Goal: Check status: Check status

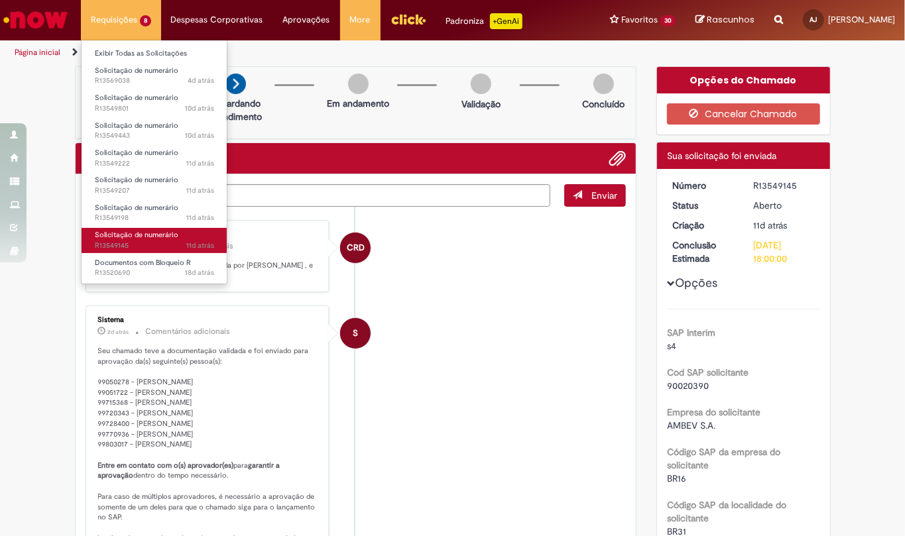
click at [146, 241] on span "11d atrás 11 dias atrás R13549145" at bounding box center [154, 246] width 119 height 11
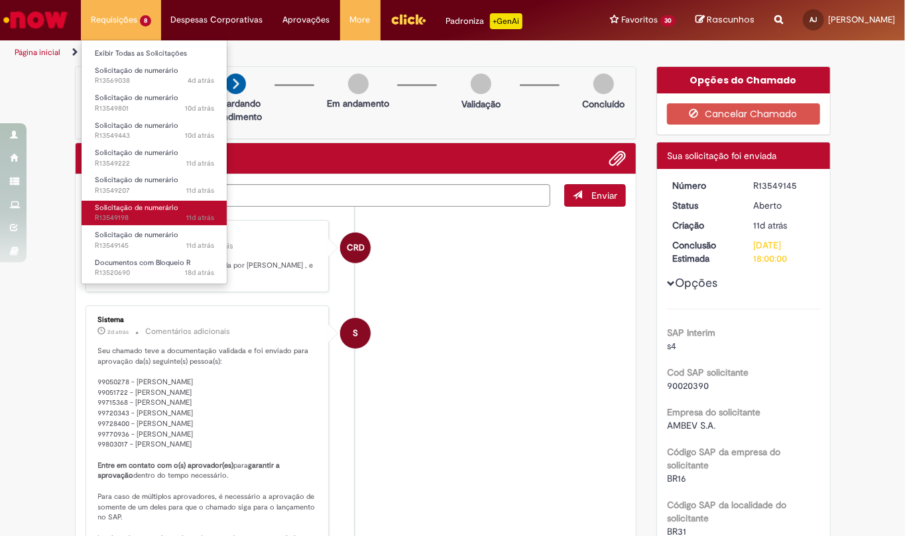
click at [159, 212] on span "Solicitação de numerário" at bounding box center [137, 208] width 84 height 10
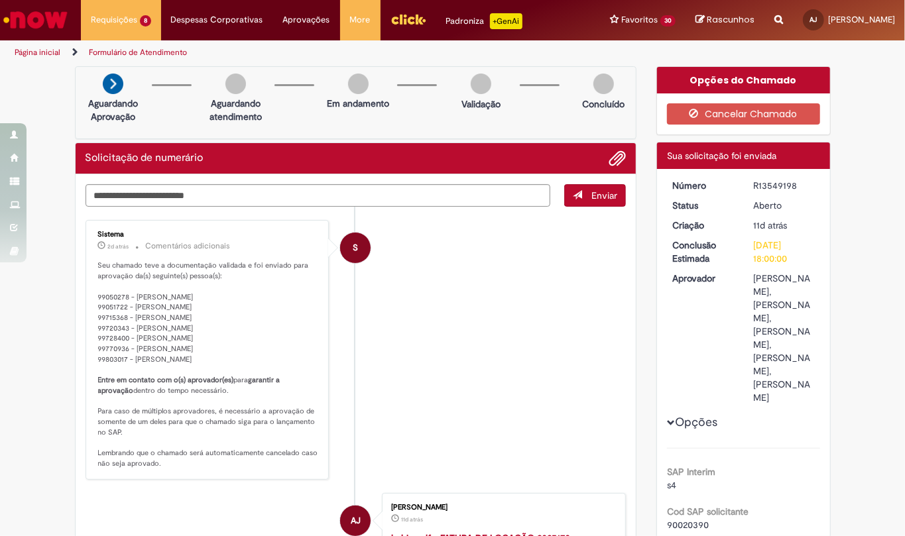
click at [766, 192] on div "R13549198" at bounding box center [784, 185] width 62 height 13
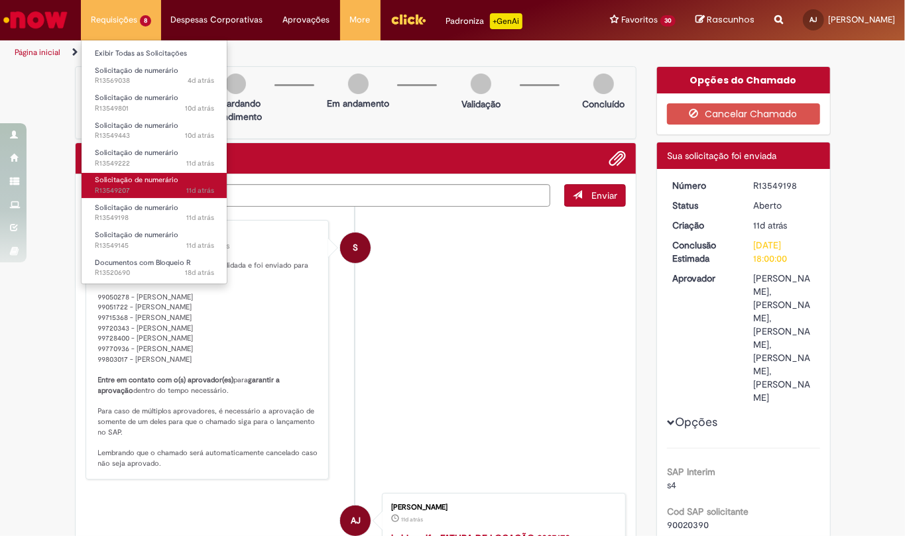
click at [127, 178] on span "Solicitação de numerário" at bounding box center [137, 180] width 84 height 10
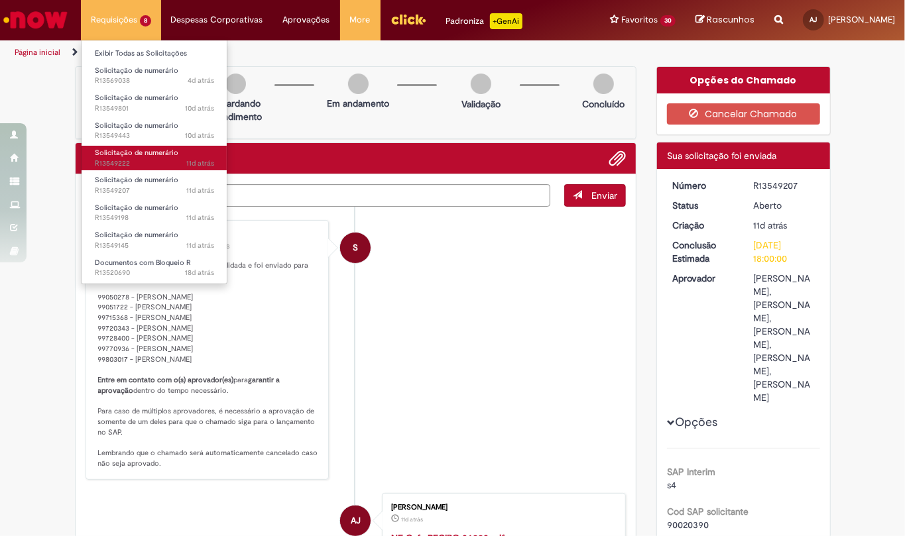
click at [135, 155] on span "Solicitação de numerário" at bounding box center [137, 153] width 84 height 10
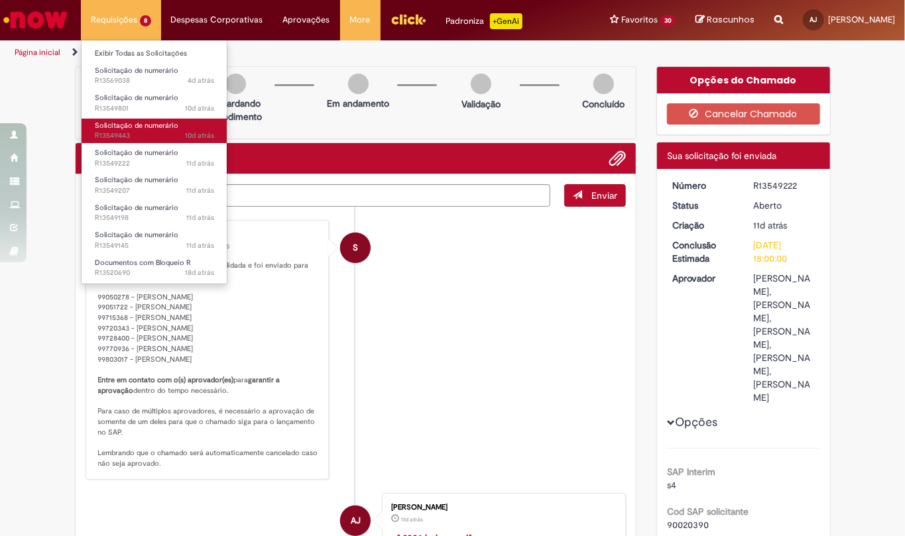
click at [152, 123] on span "Solicitação de numerário" at bounding box center [137, 126] width 84 height 10
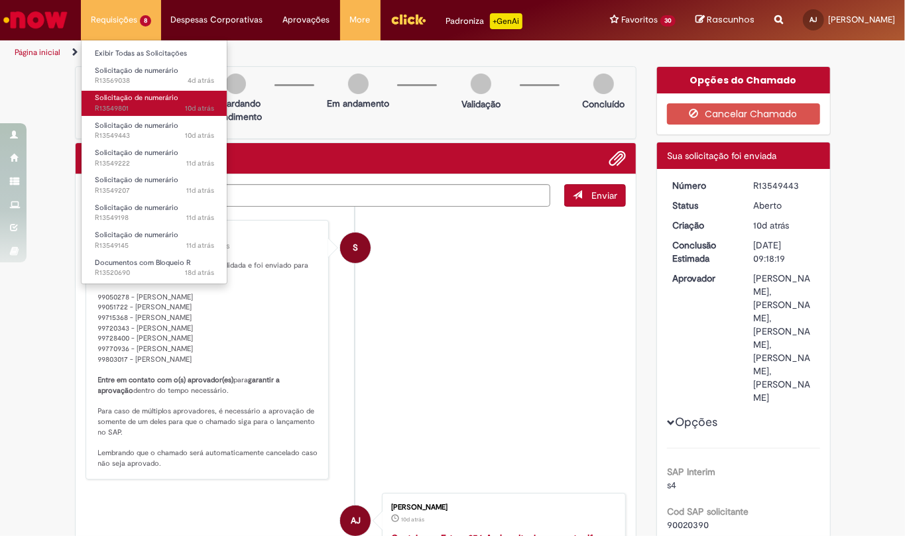
click at [172, 101] on span "Solicitação de numerário" at bounding box center [137, 98] width 84 height 10
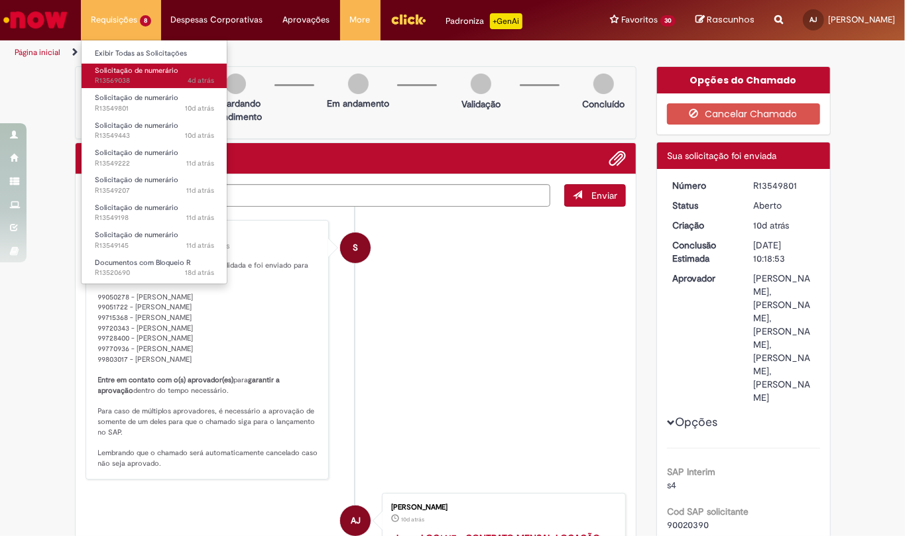
click at [157, 77] on span "4d atrás 4 dias atrás R13569038" at bounding box center [154, 81] width 119 height 11
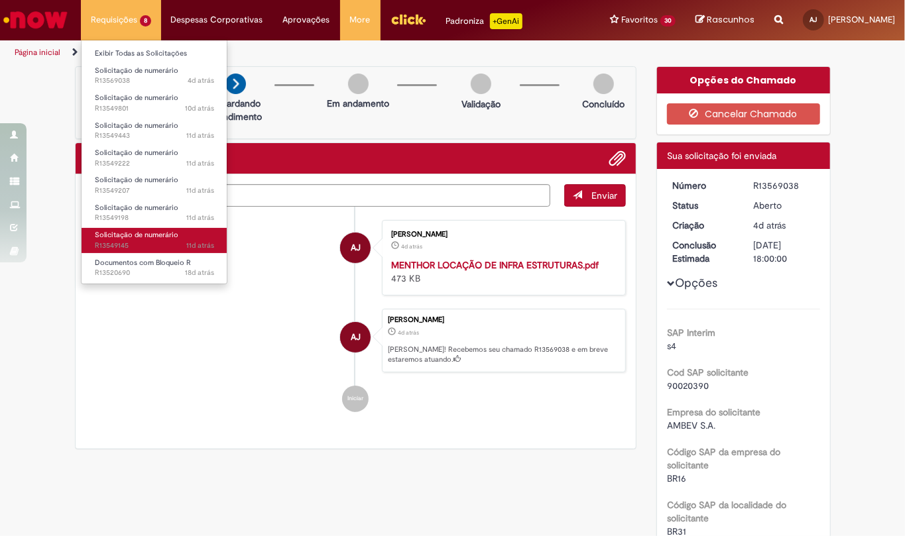
click at [131, 231] on span "Solicitação de numerário" at bounding box center [137, 235] width 84 height 10
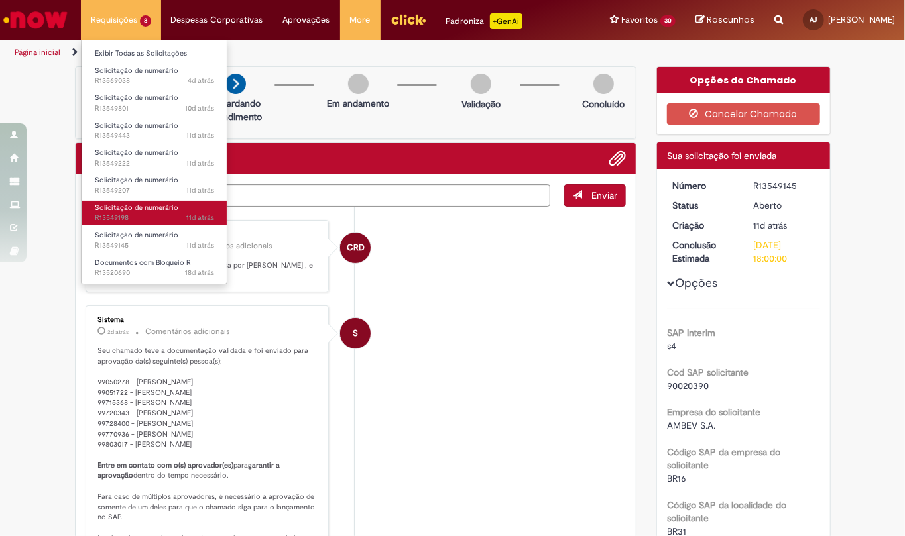
click at [150, 207] on span "Solicitação de numerário" at bounding box center [137, 208] width 84 height 10
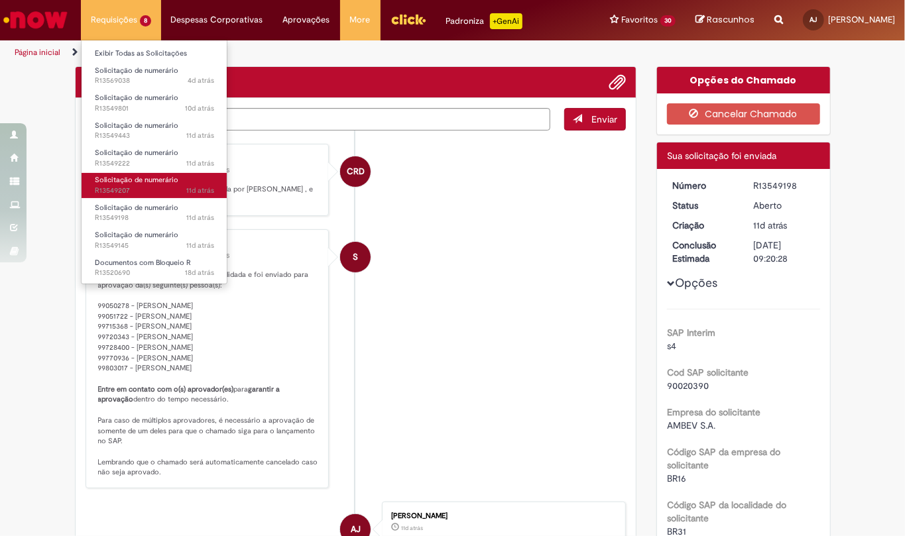
click at [151, 179] on span "Solicitação de numerário" at bounding box center [137, 180] width 84 height 10
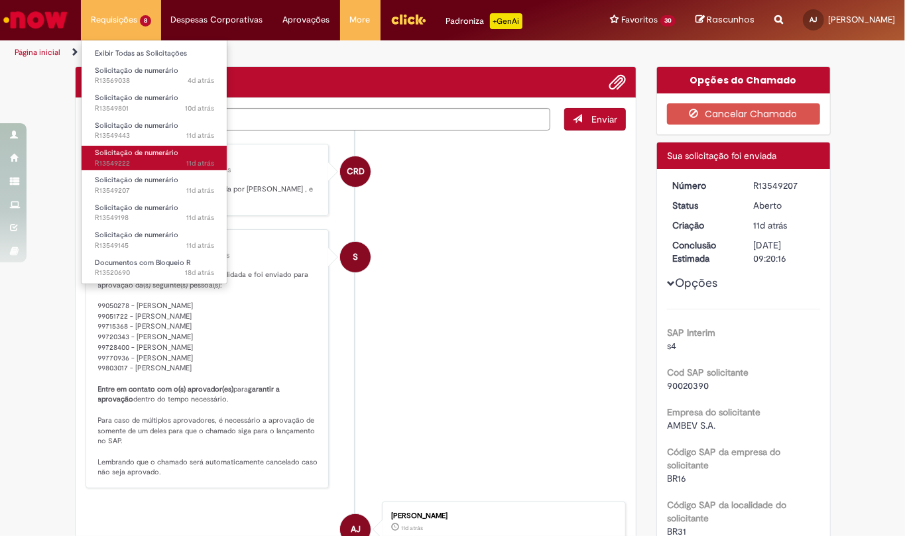
click at [167, 148] on span "Solicitação de numerário" at bounding box center [137, 153] width 84 height 10
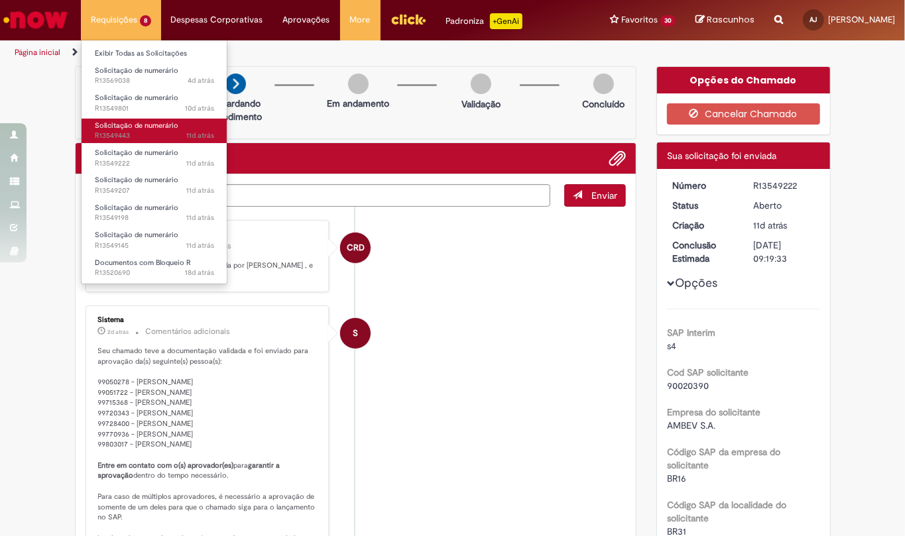
click at [147, 129] on span "Solicitação de numerário" at bounding box center [137, 126] width 84 height 10
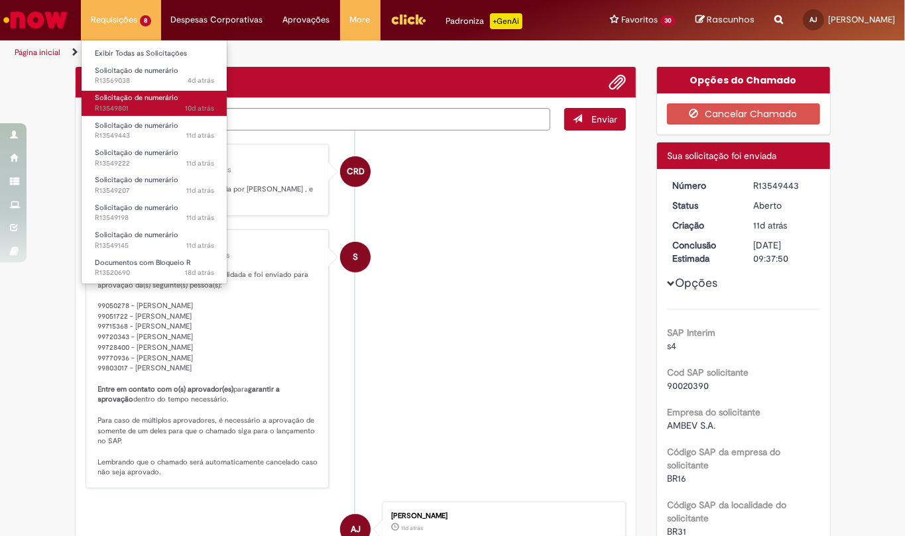
click at [152, 101] on span "Solicitação de numerário" at bounding box center [137, 98] width 84 height 10
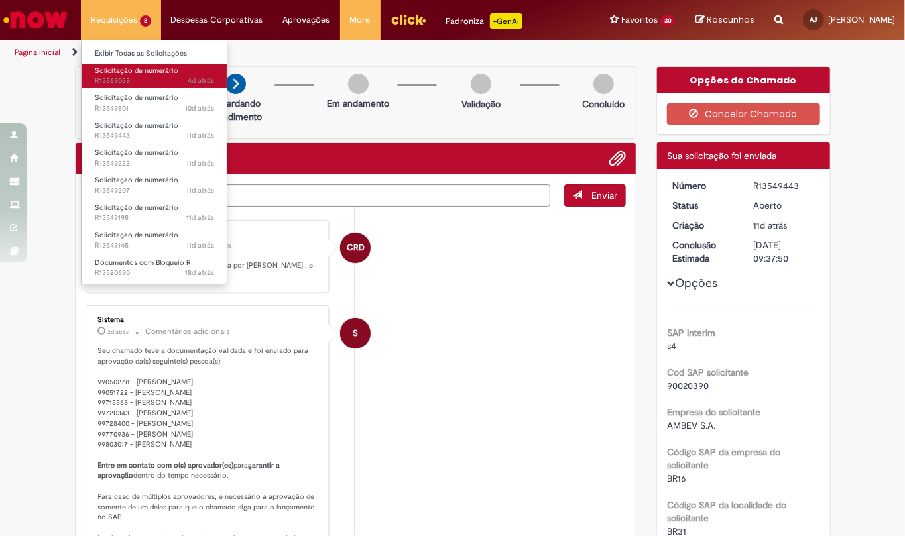
click at [157, 72] on span "Solicitação de numerário" at bounding box center [137, 71] width 84 height 10
